Goal: Task Accomplishment & Management: Manage account settings

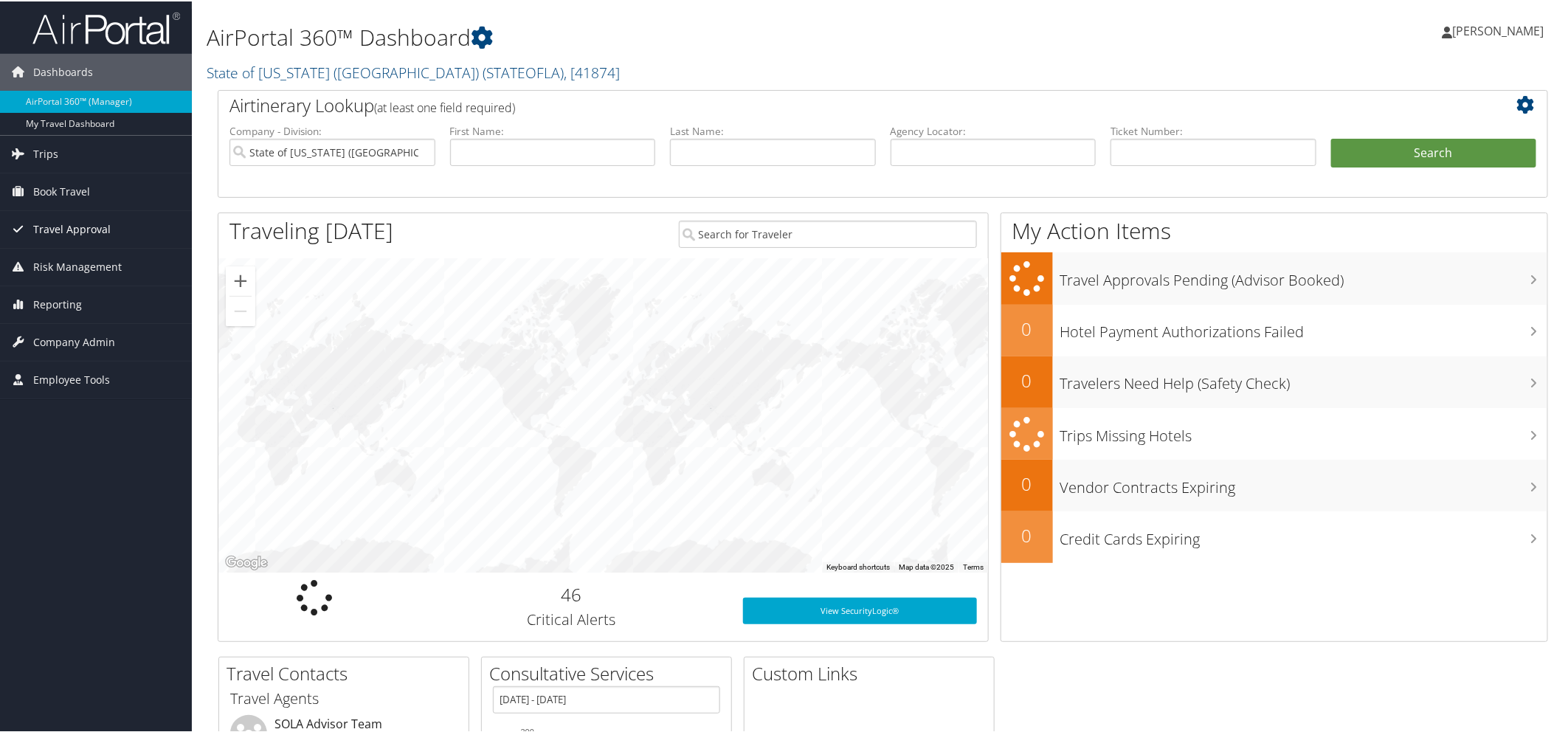
click at [74, 229] on span "Travel Approval" at bounding box center [71, 228] width 77 height 37
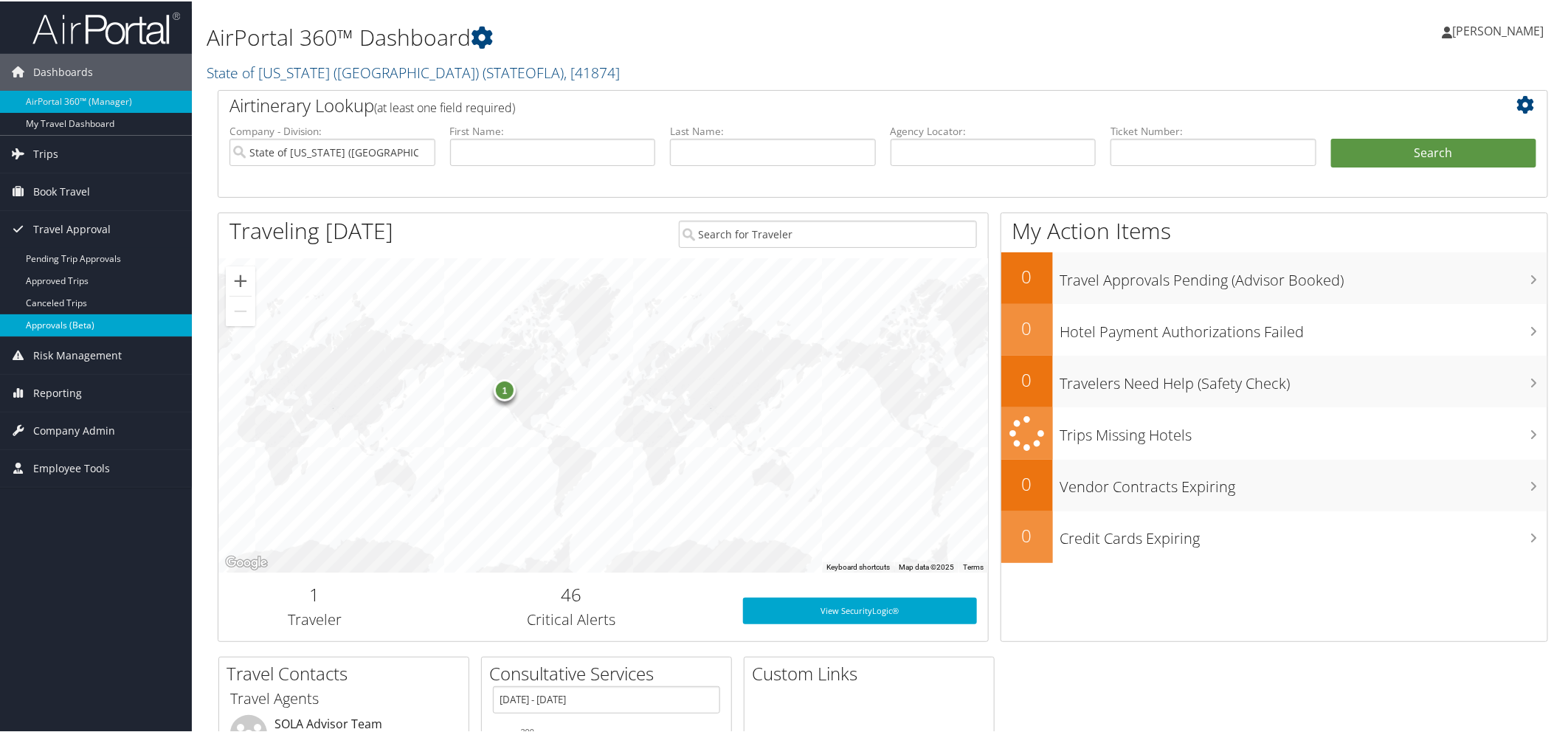
click at [76, 322] on link "Approvals (Beta)" at bounding box center [95, 323] width 192 height 22
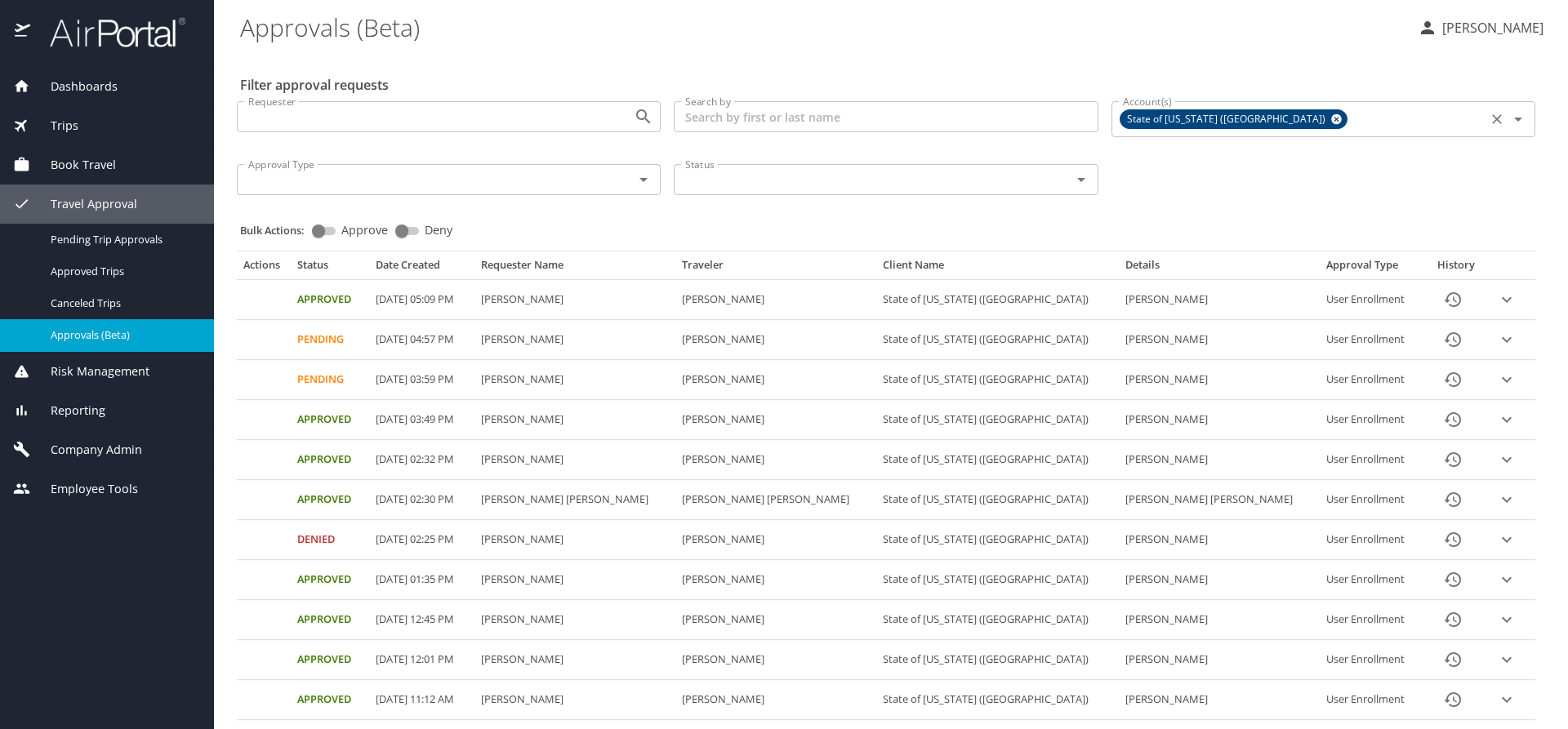
click at [1330, 119] on icon at bounding box center [1336, 120] width 12 height 18
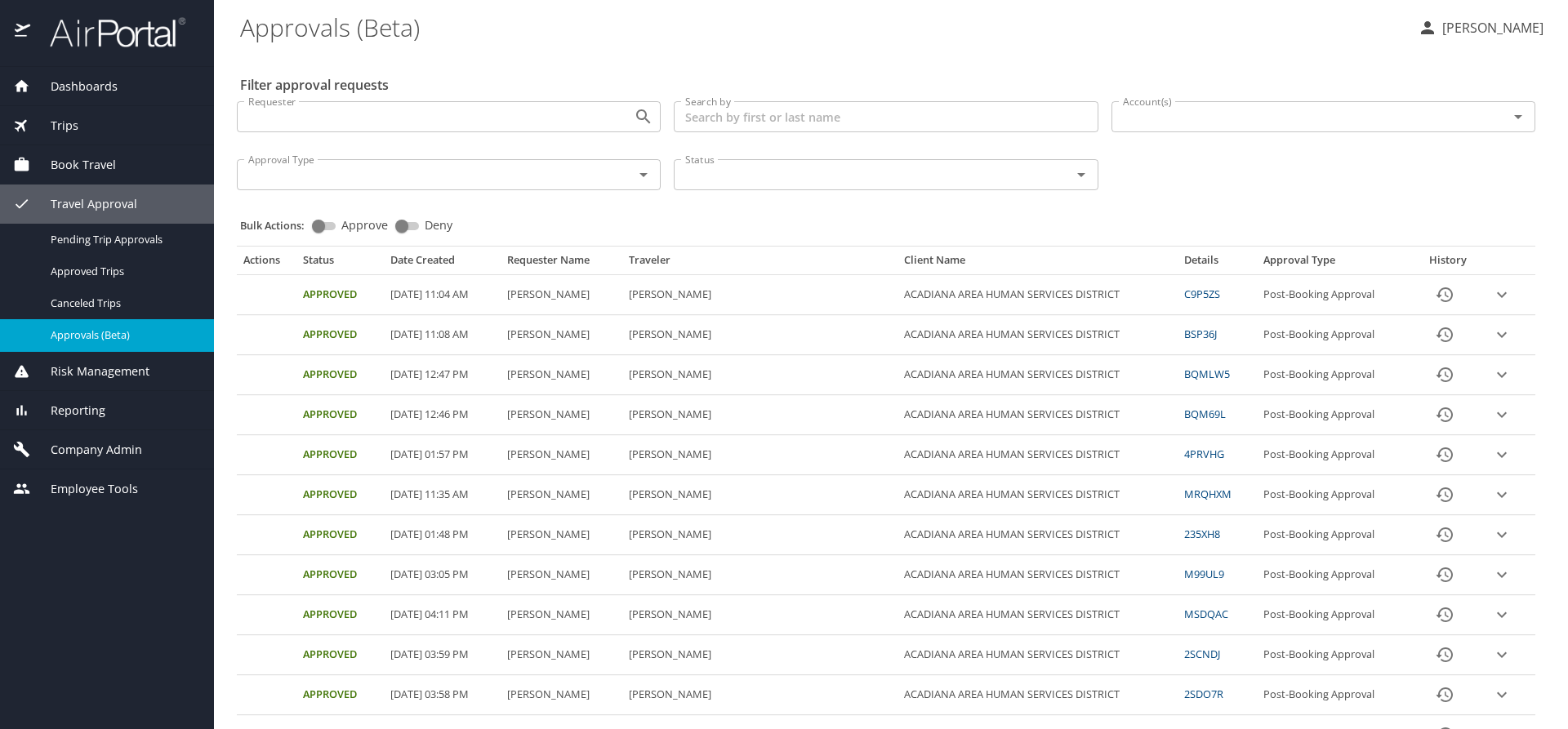
click at [1221, 119] on input "Account(s)" at bounding box center [1299, 117] width 366 height 22
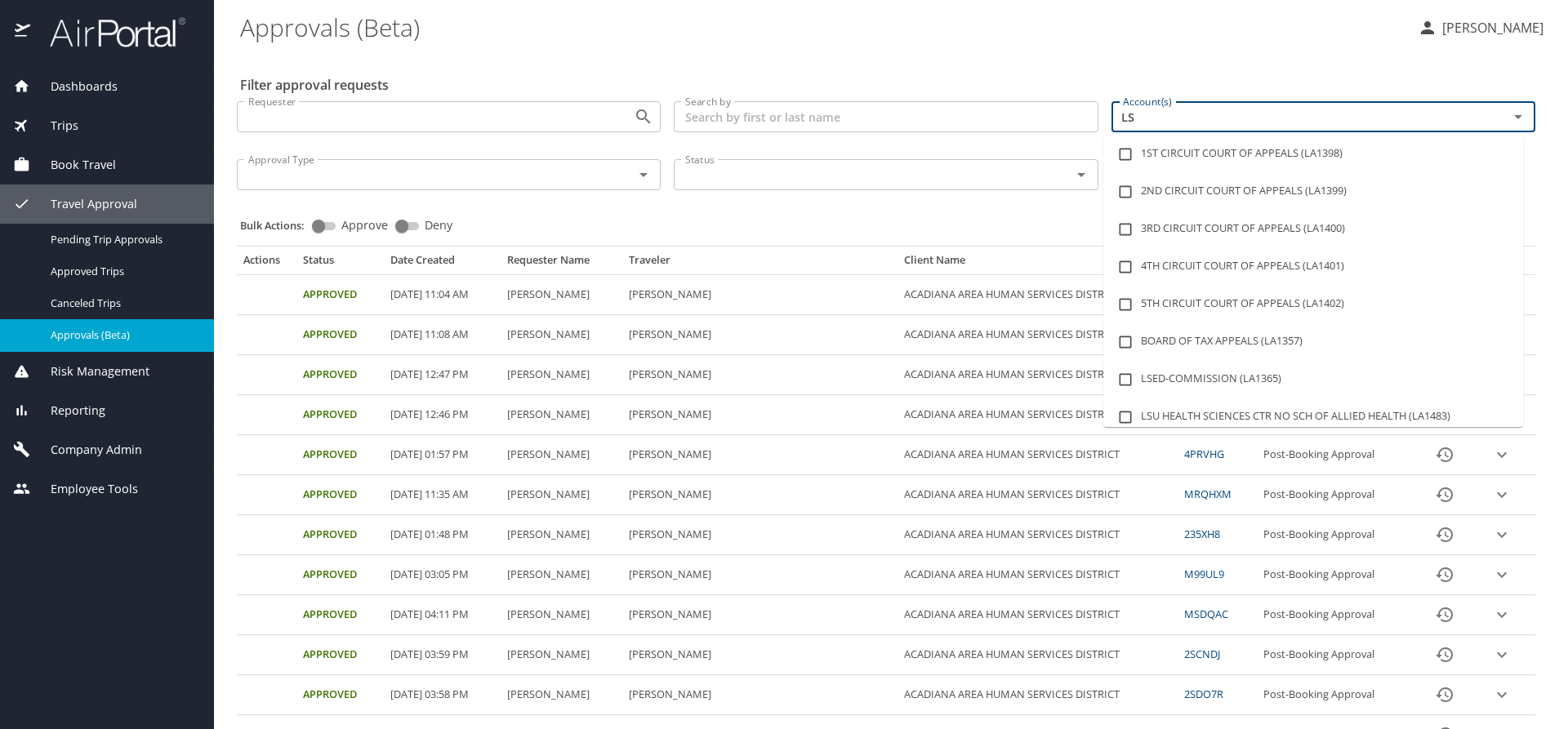
type input "LSU"
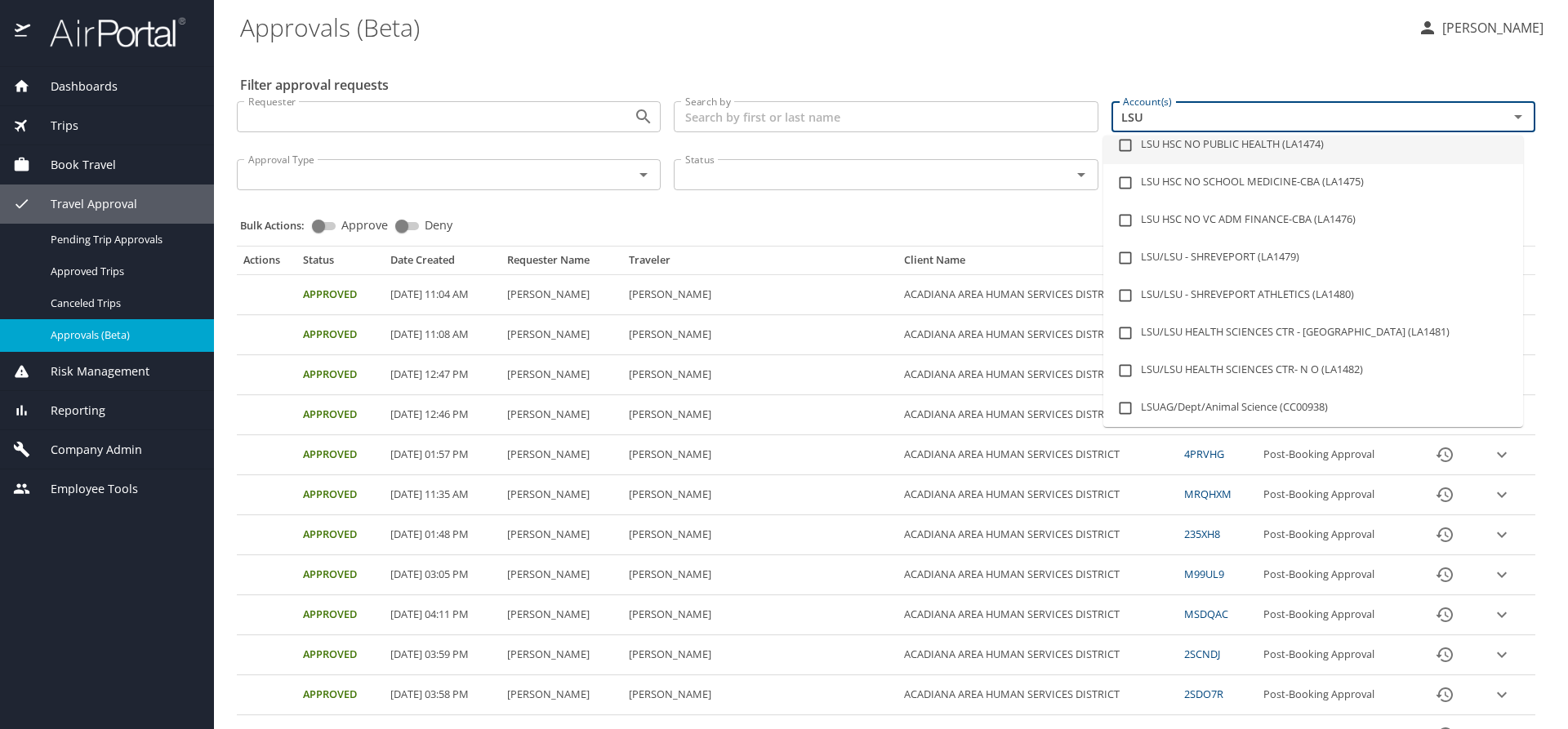
scroll to position [163, 0]
click at [1267, 322] on li "LSU/LSU HEALTH SCIENCES CTR - SHREVEPORT (LA1481)" at bounding box center [1313, 328] width 420 height 37
checkbox input "true"
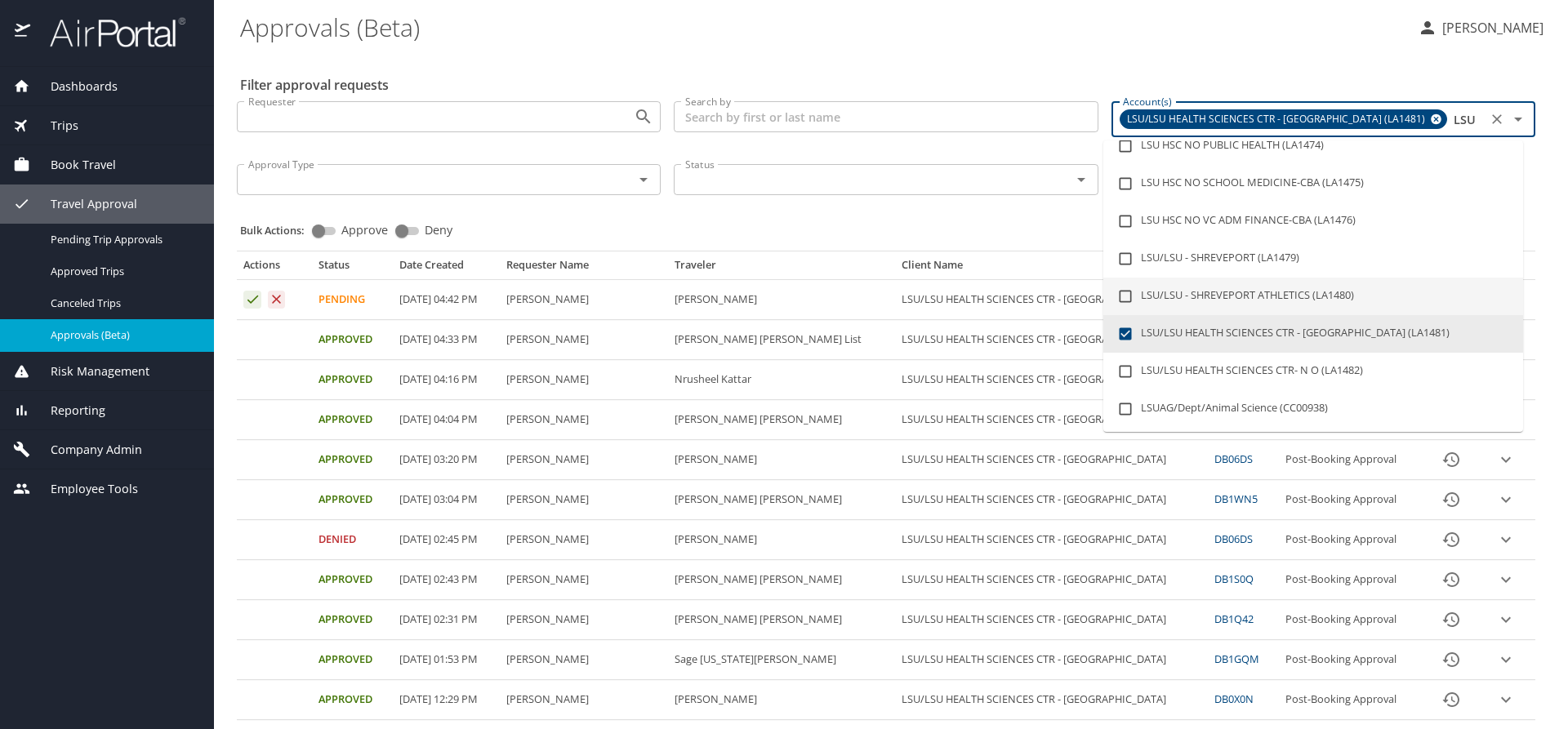
type input "LSU"
click at [944, 223] on div "Bulk Actions: Approve Deny" at bounding box center [891, 223] width 1302 height 36
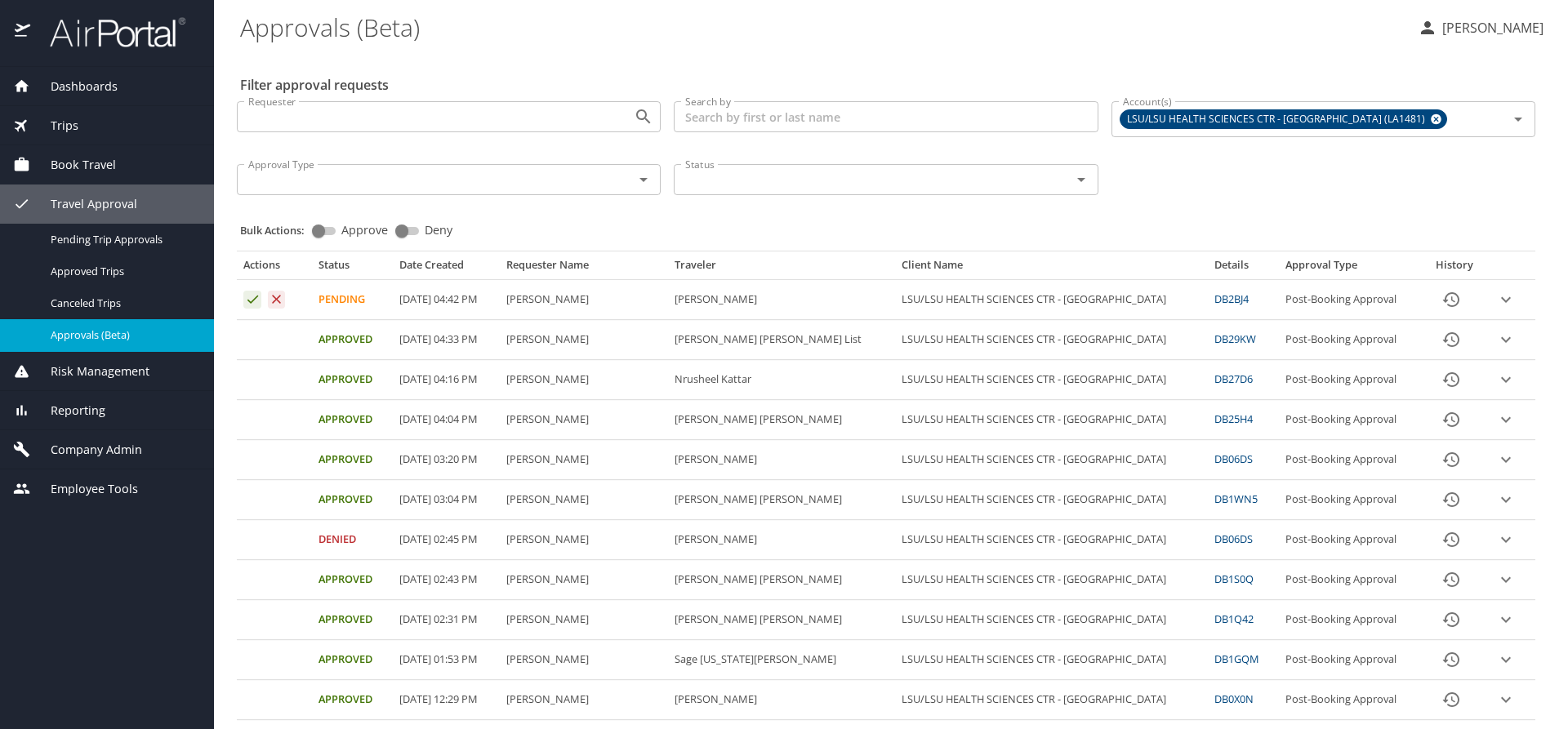
click at [1496, 303] on icon "expand row" at bounding box center [1506, 300] width 20 height 20
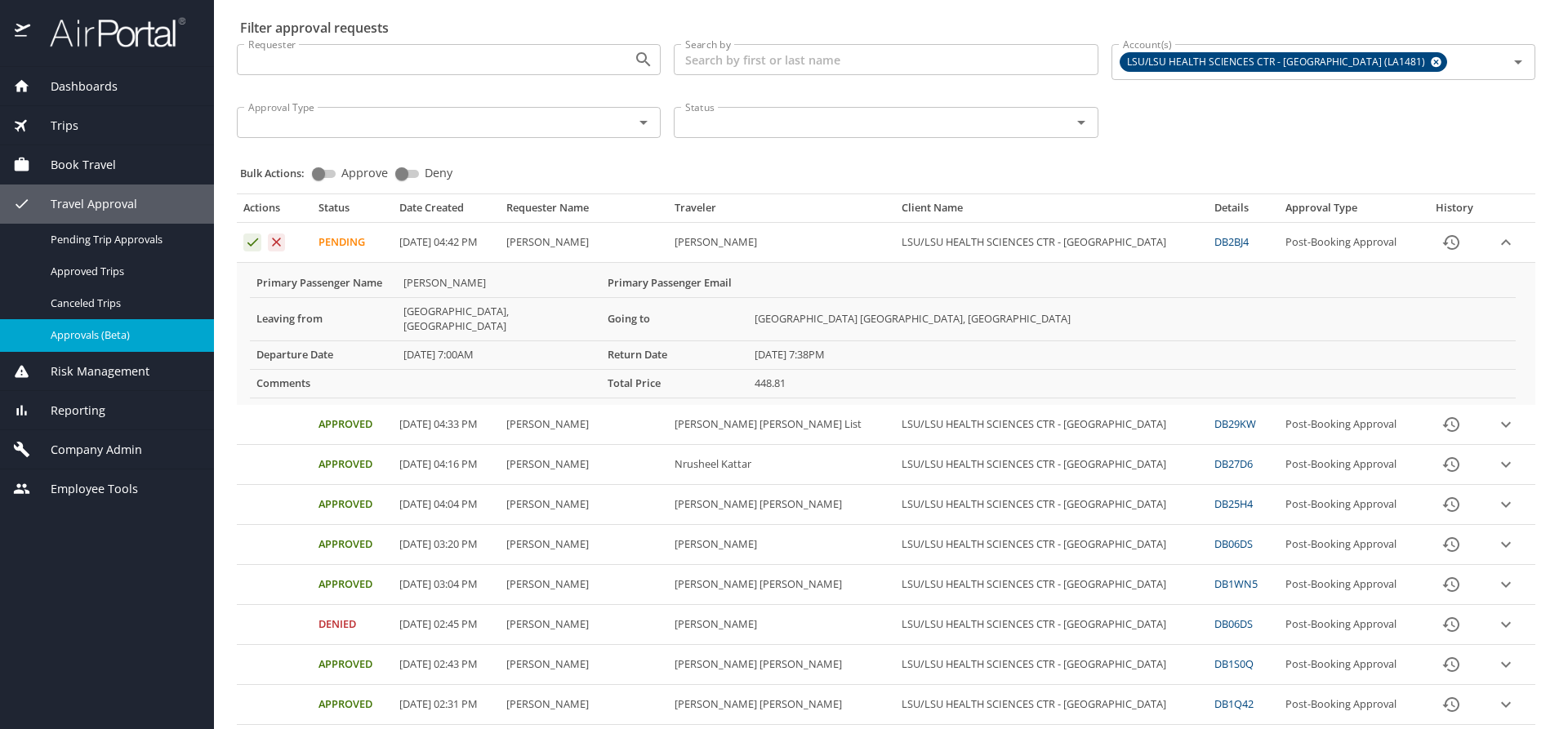
scroll to position [81, 0]
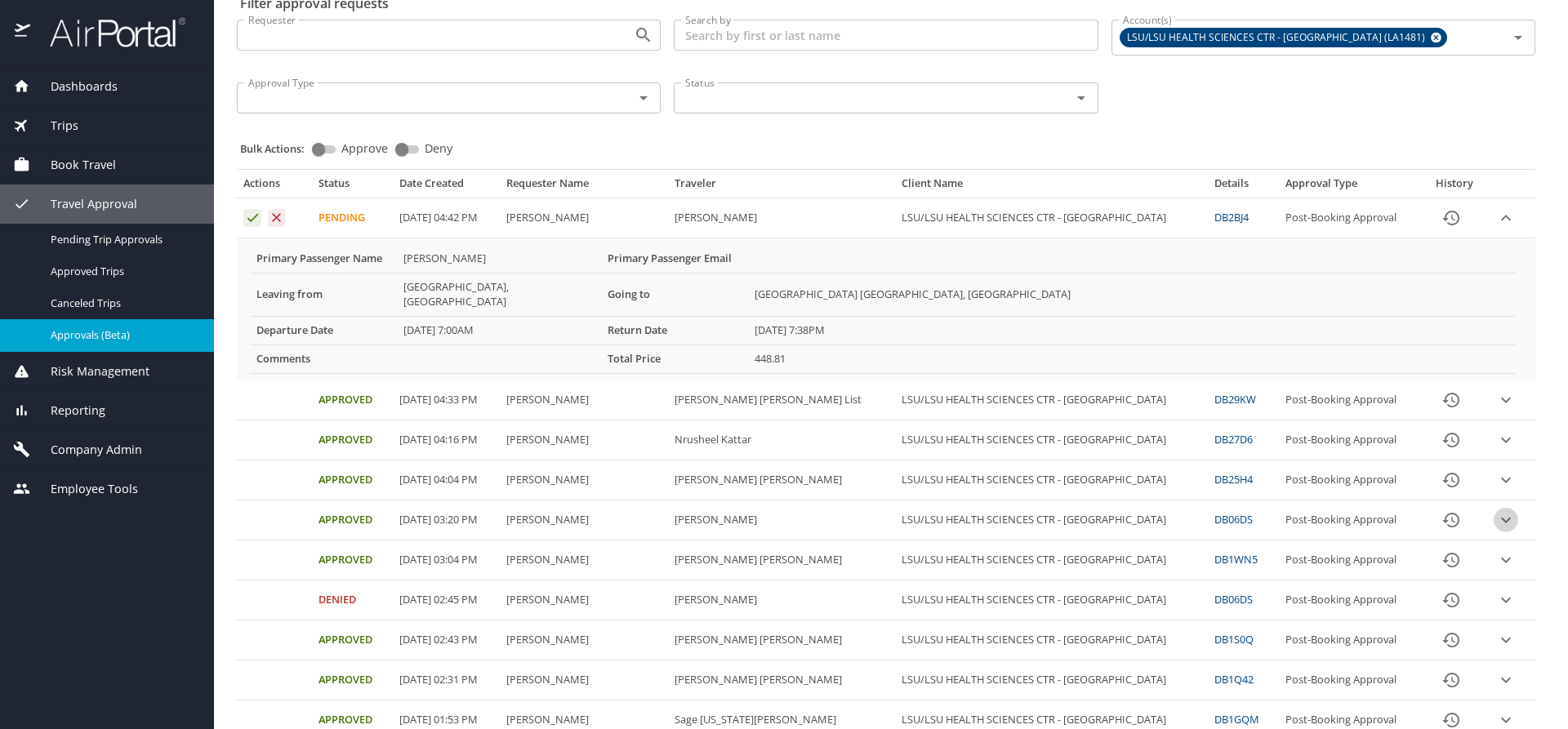
click at [1496, 510] on icon "expand row" at bounding box center [1506, 520] width 20 height 20
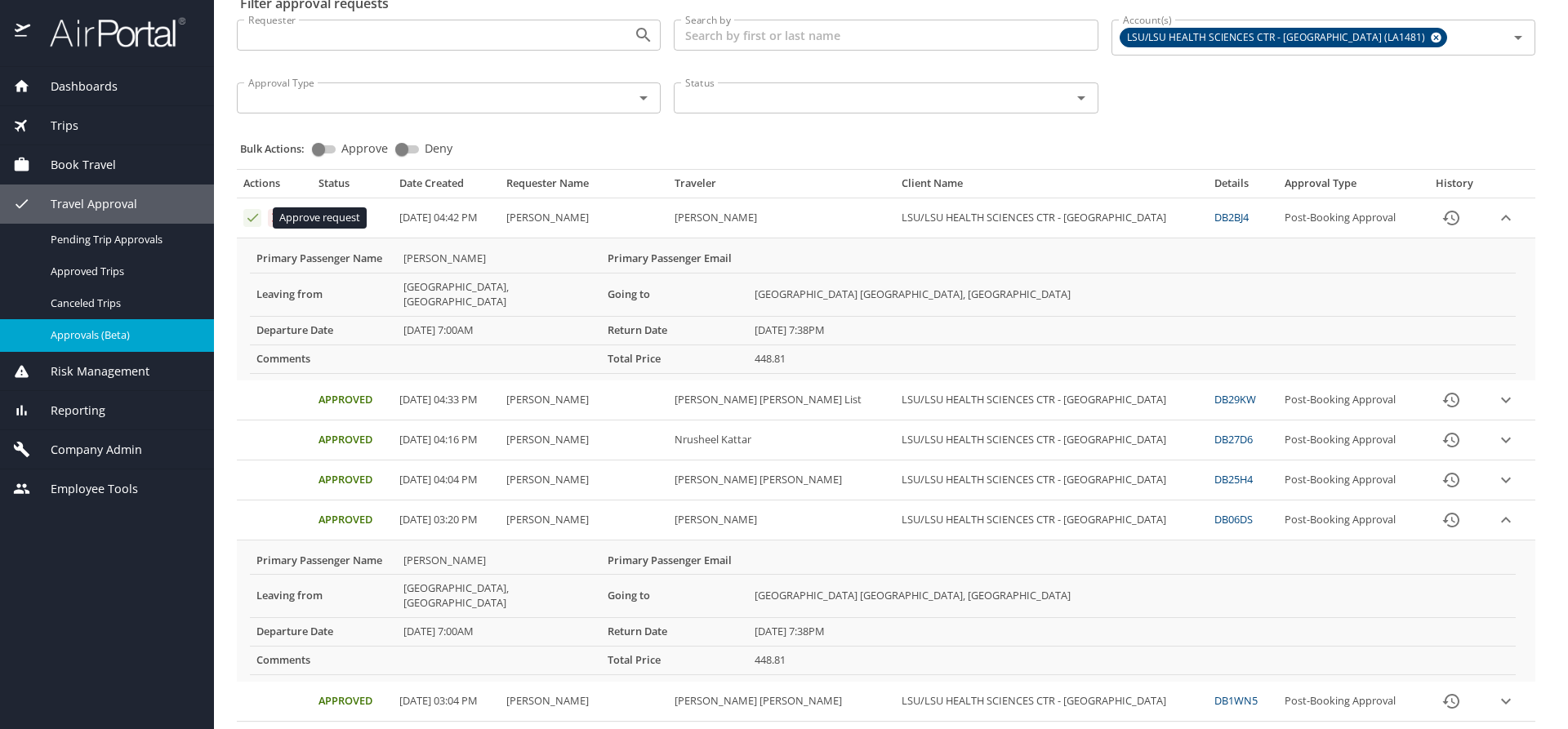
click at [249, 218] on icon "Approval table" at bounding box center [253, 217] width 16 height 16
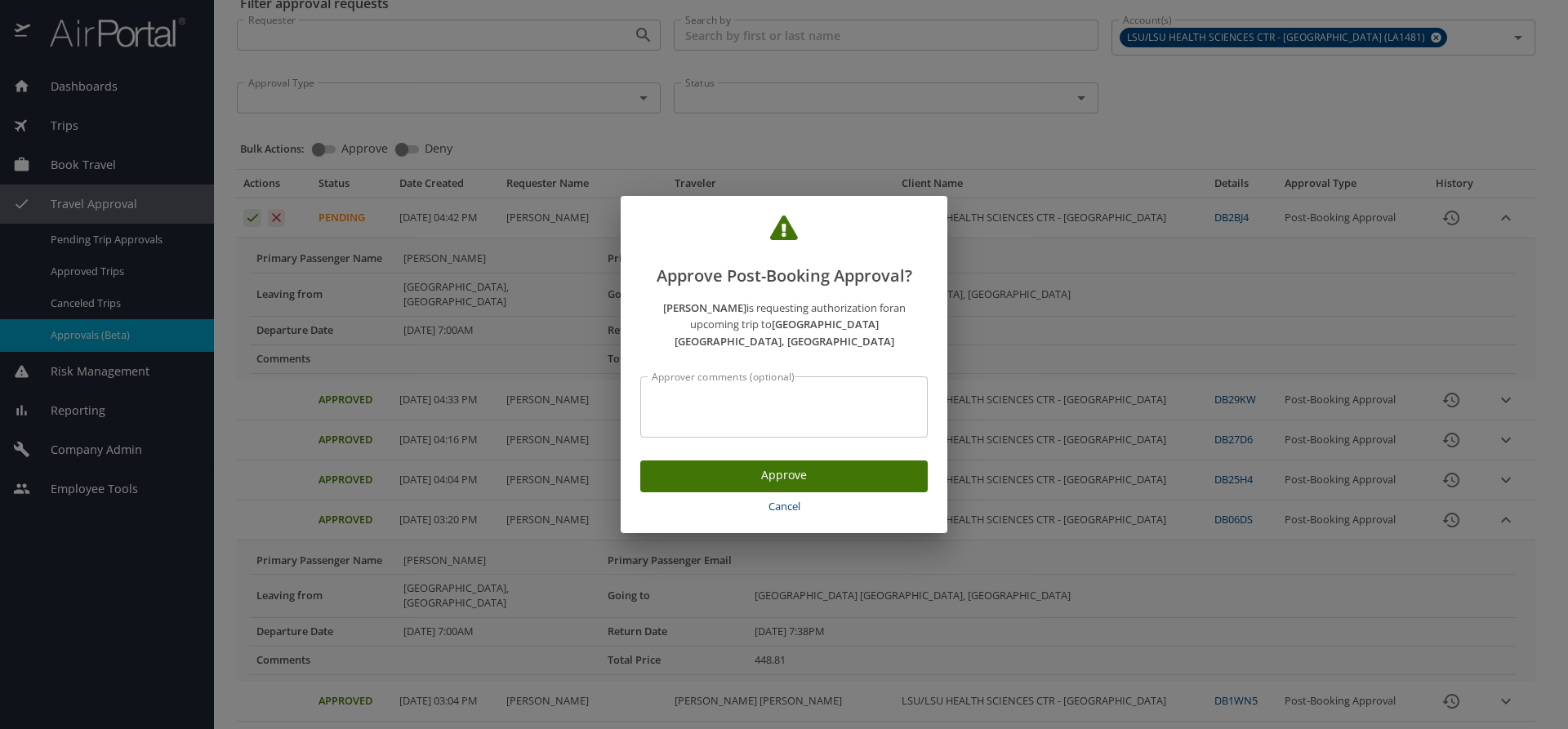
click at [687, 470] on span "Approve" at bounding box center [784, 475] width 261 height 21
